Goal: Information Seeking & Learning: Learn about a topic

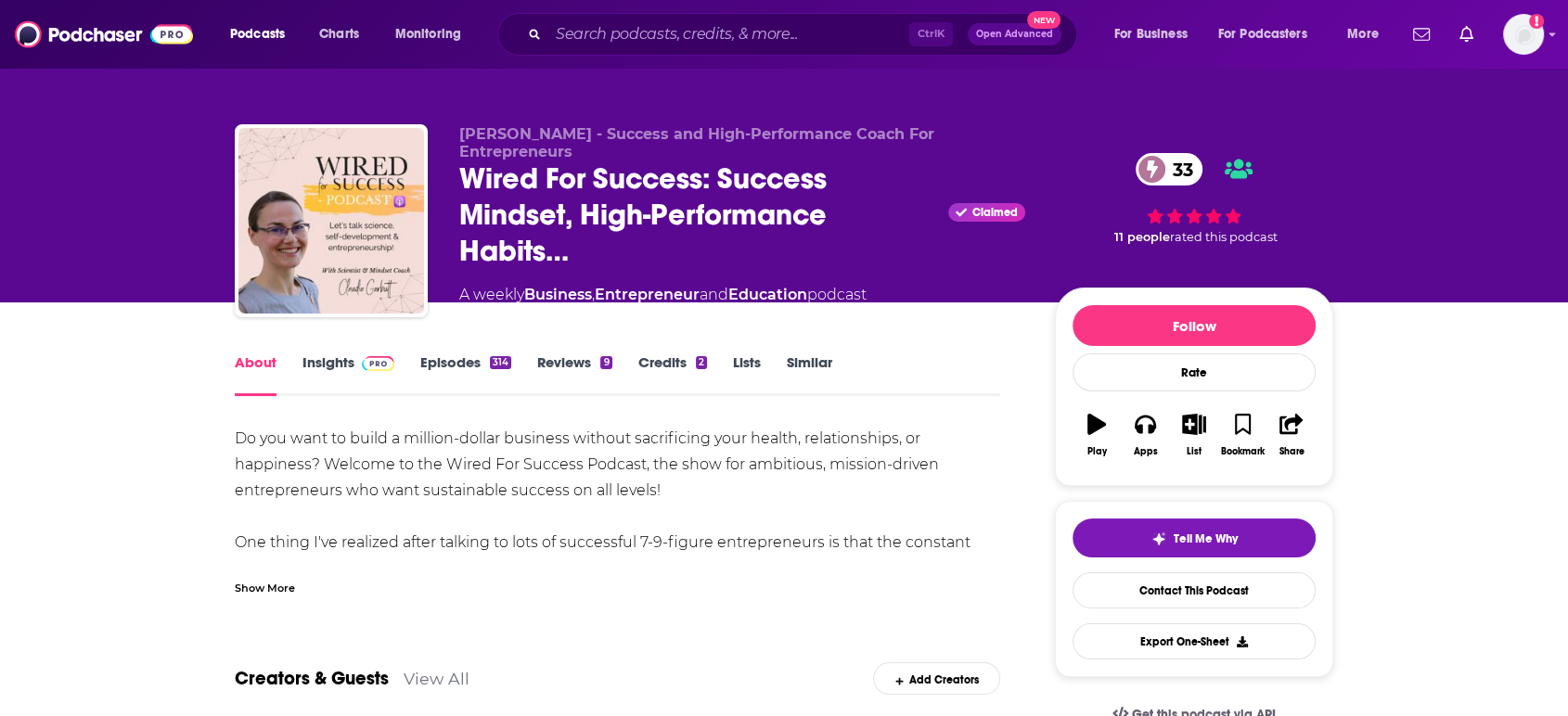
click at [428, 357] on link "Episodes 314" at bounding box center [466, 375] width 91 height 42
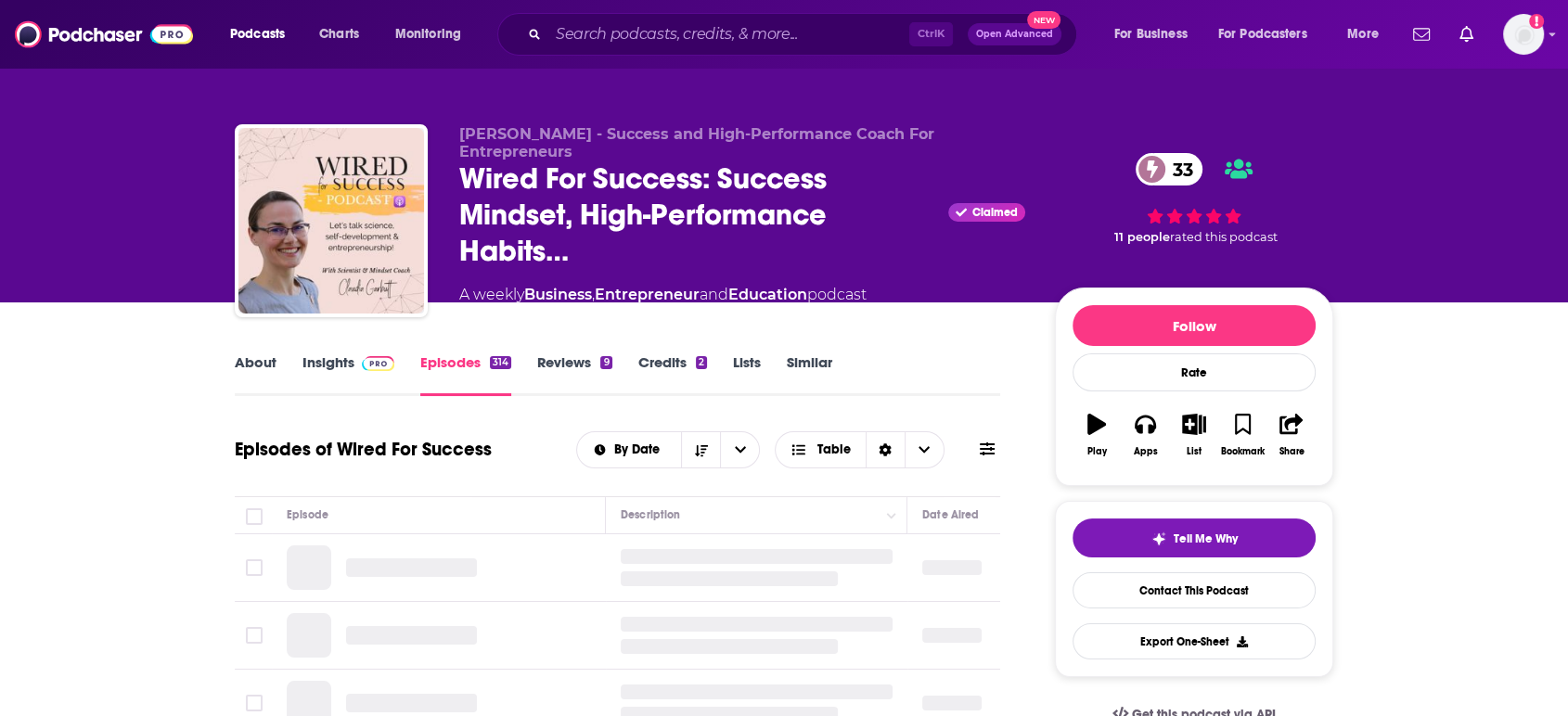
click at [322, 360] on link "Insights" at bounding box center [348, 375] width 92 height 42
